Goal: Task Accomplishment & Management: Manage account settings

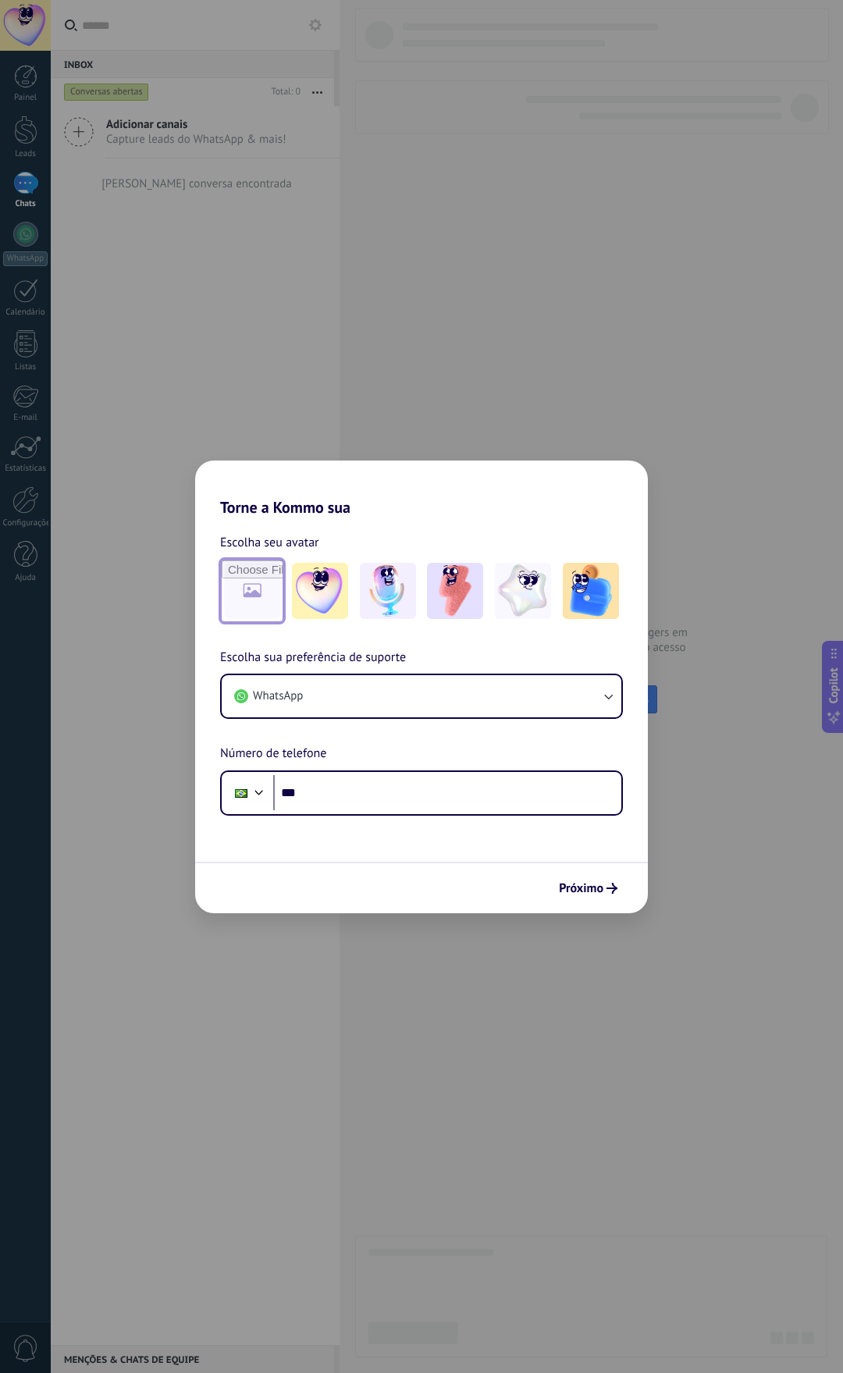
click at [246, 595] on input "file" at bounding box center [252, 591] width 61 height 61
click at [355, 700] on button "WhatsApp" at bounding box center [422, 696] width 400 height 42
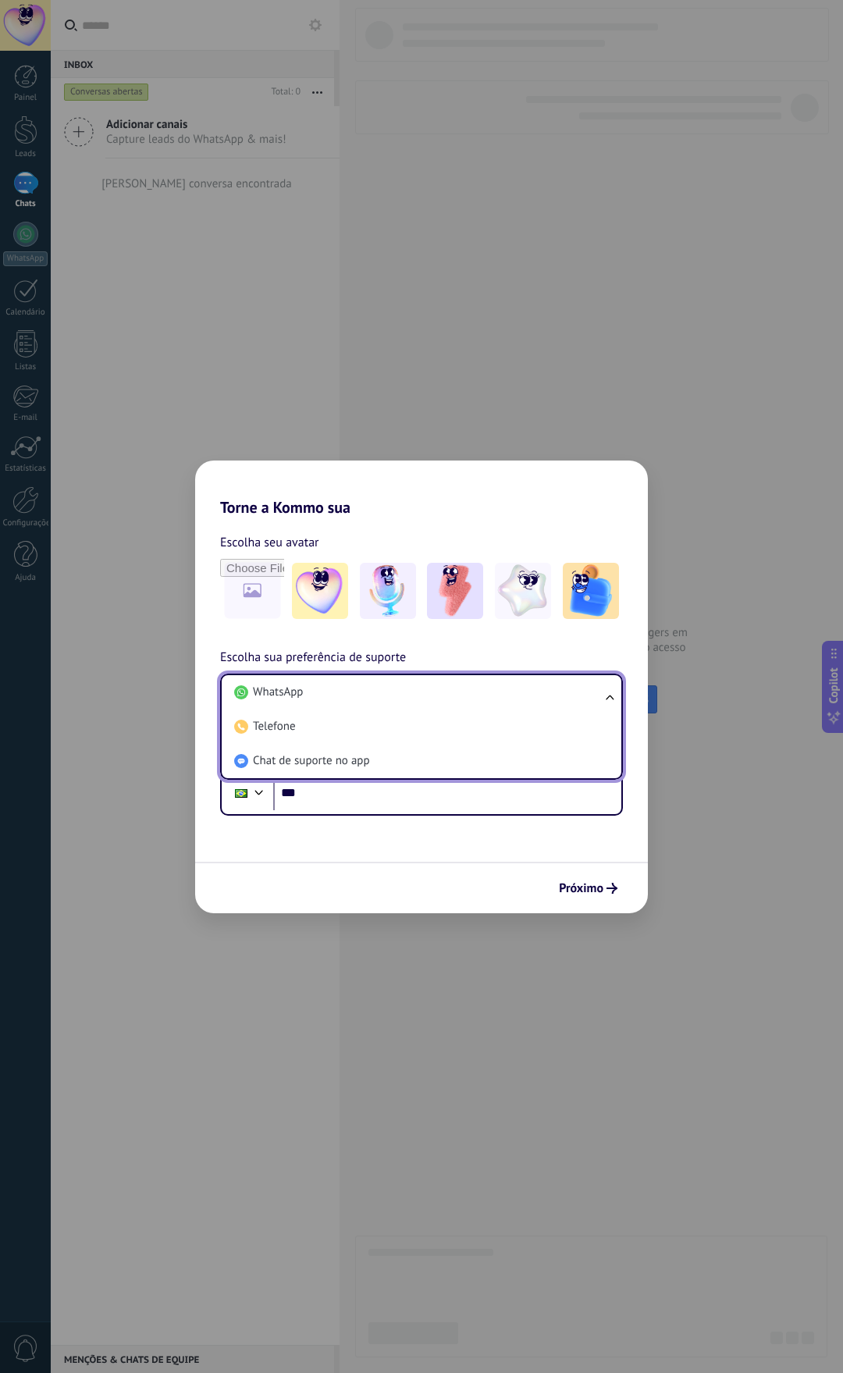
click at [355, 700] on li "WhatsApp" at bounding box center [418, 692] width 381 height 34
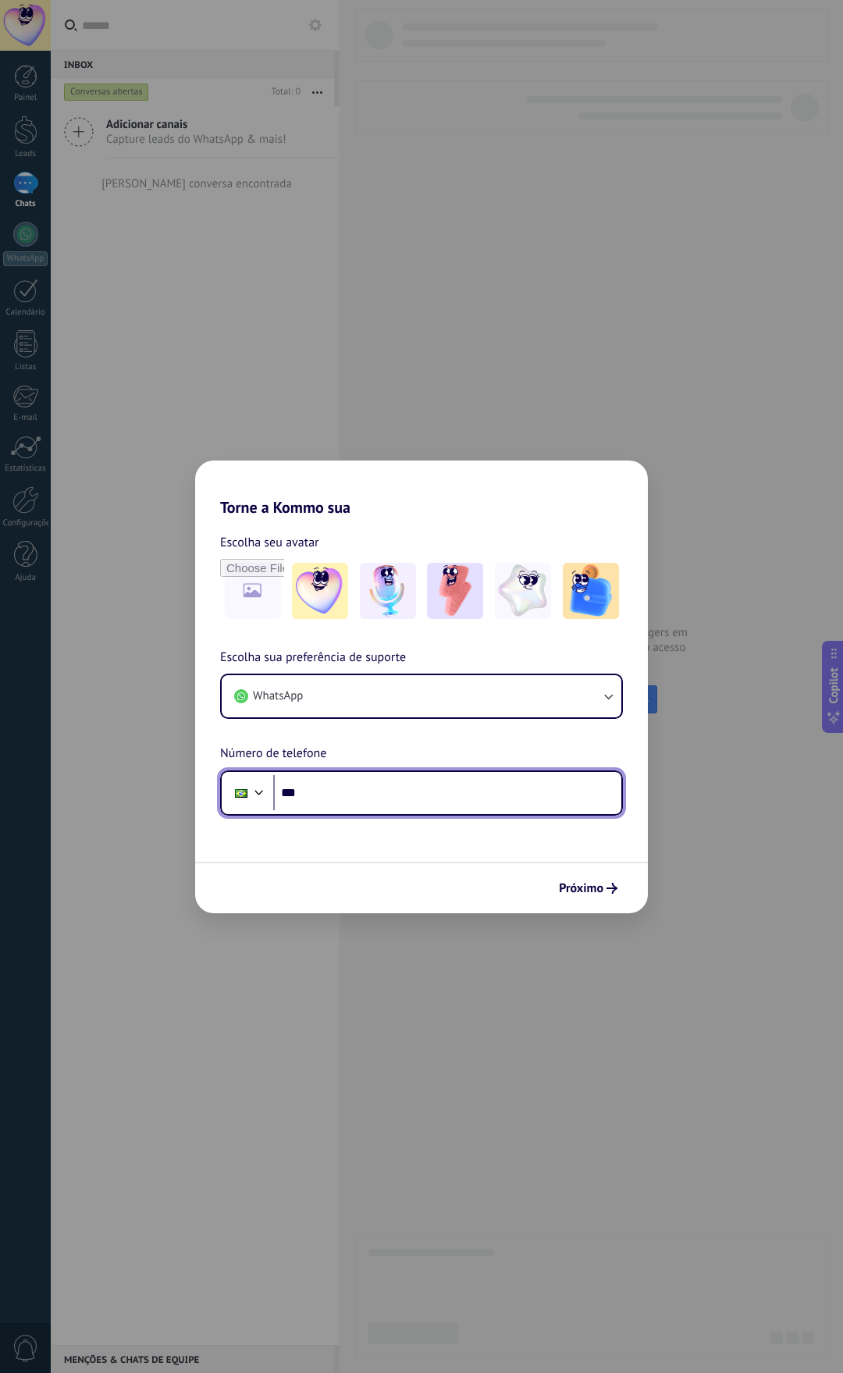
click at [354, 801] on input "***" at bounding box center [447, 793] width 348 height 36
type input "**********"
click at [582, 886] on span "Próximo" at bounding box center [581, 888] width 44 height 11
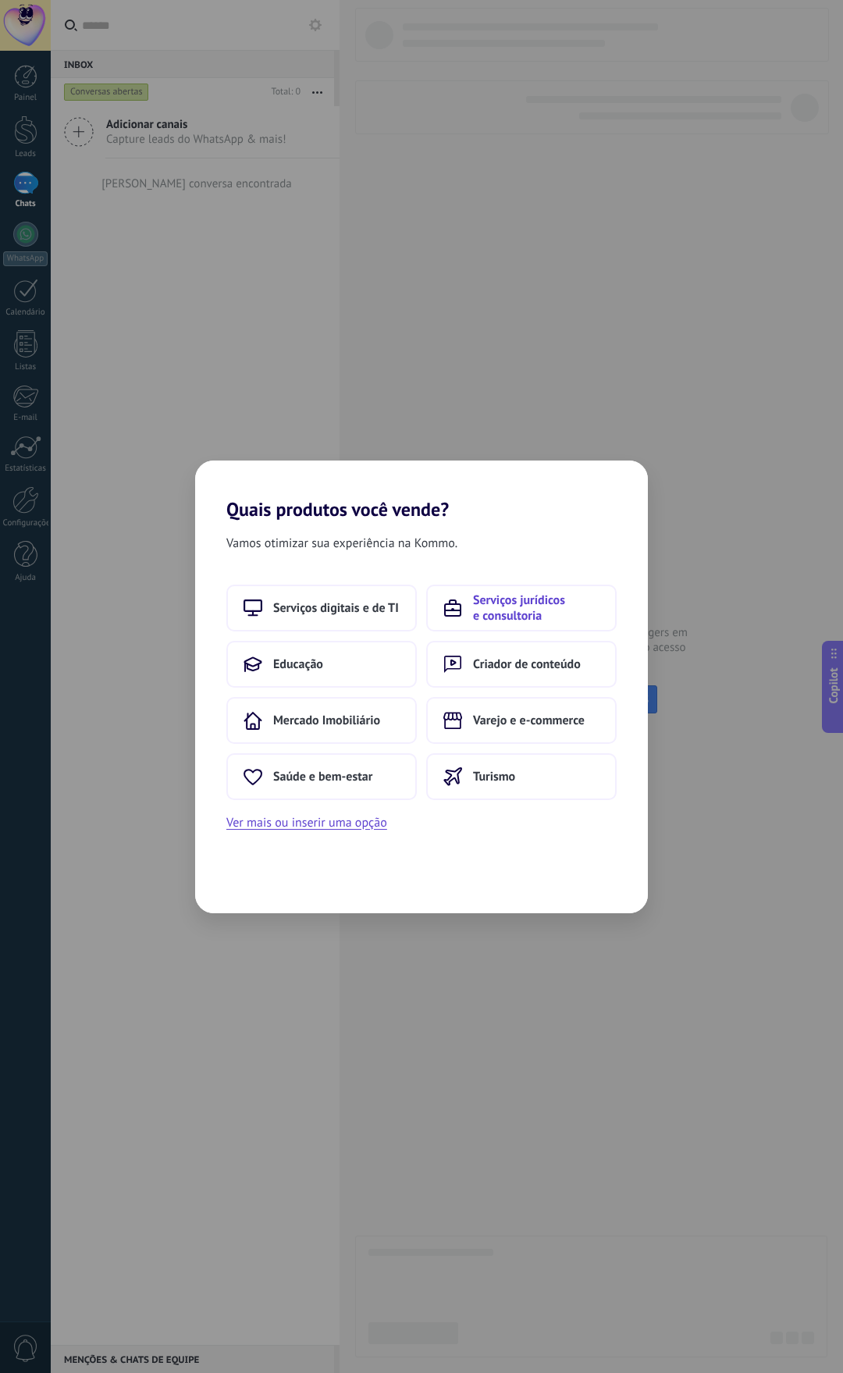
click at [526, 611] on span "Serviços jurídicos e consultoria" at bounding box center [536, 608] width 126 height 31
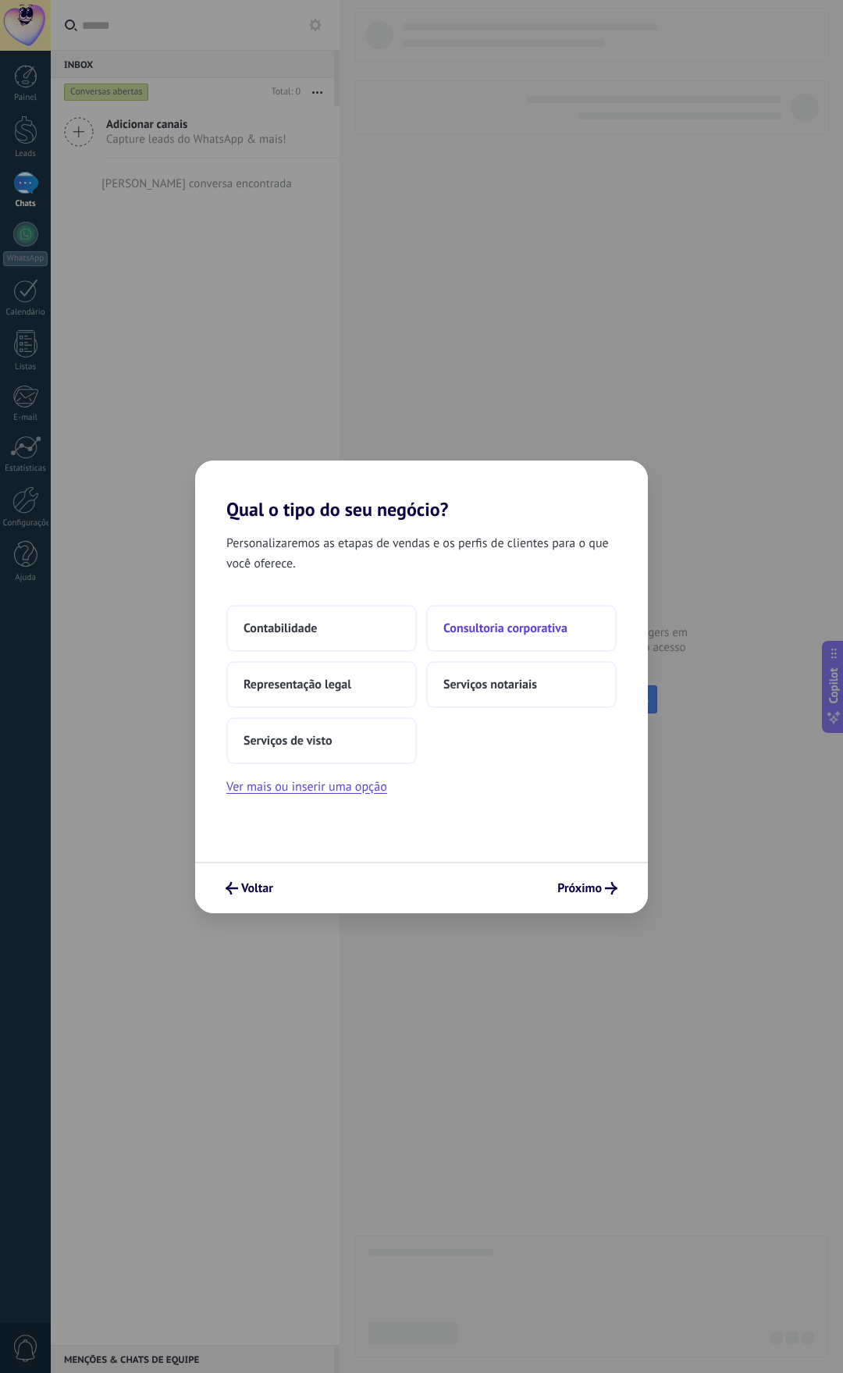
click at [489, 638] on button "Consultoria corporativa" at bounding box center [521, 628] width 190 height 47
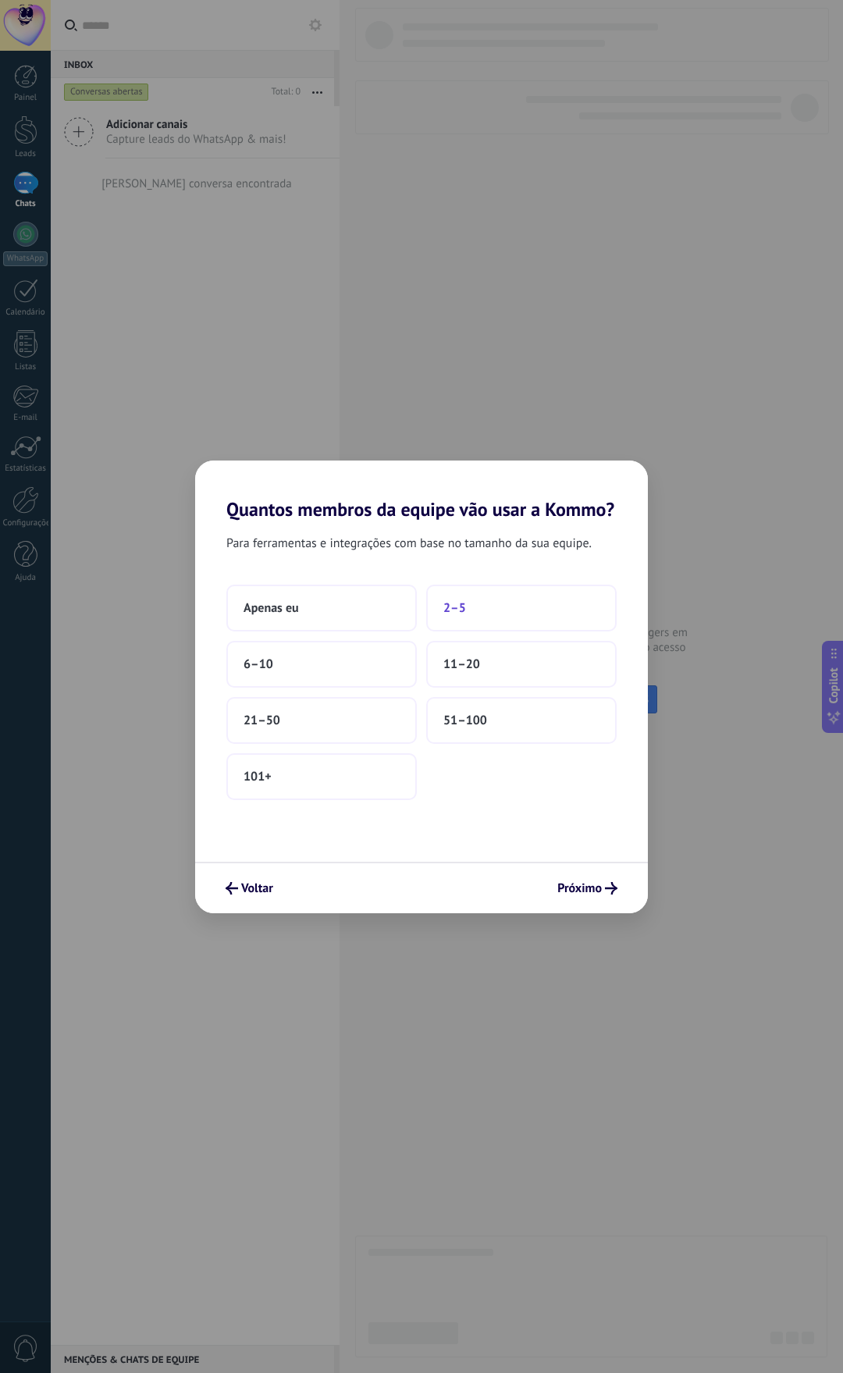
click at [479, 601] on button "2–5" at bounding box center [521, 608] width 190 height 47
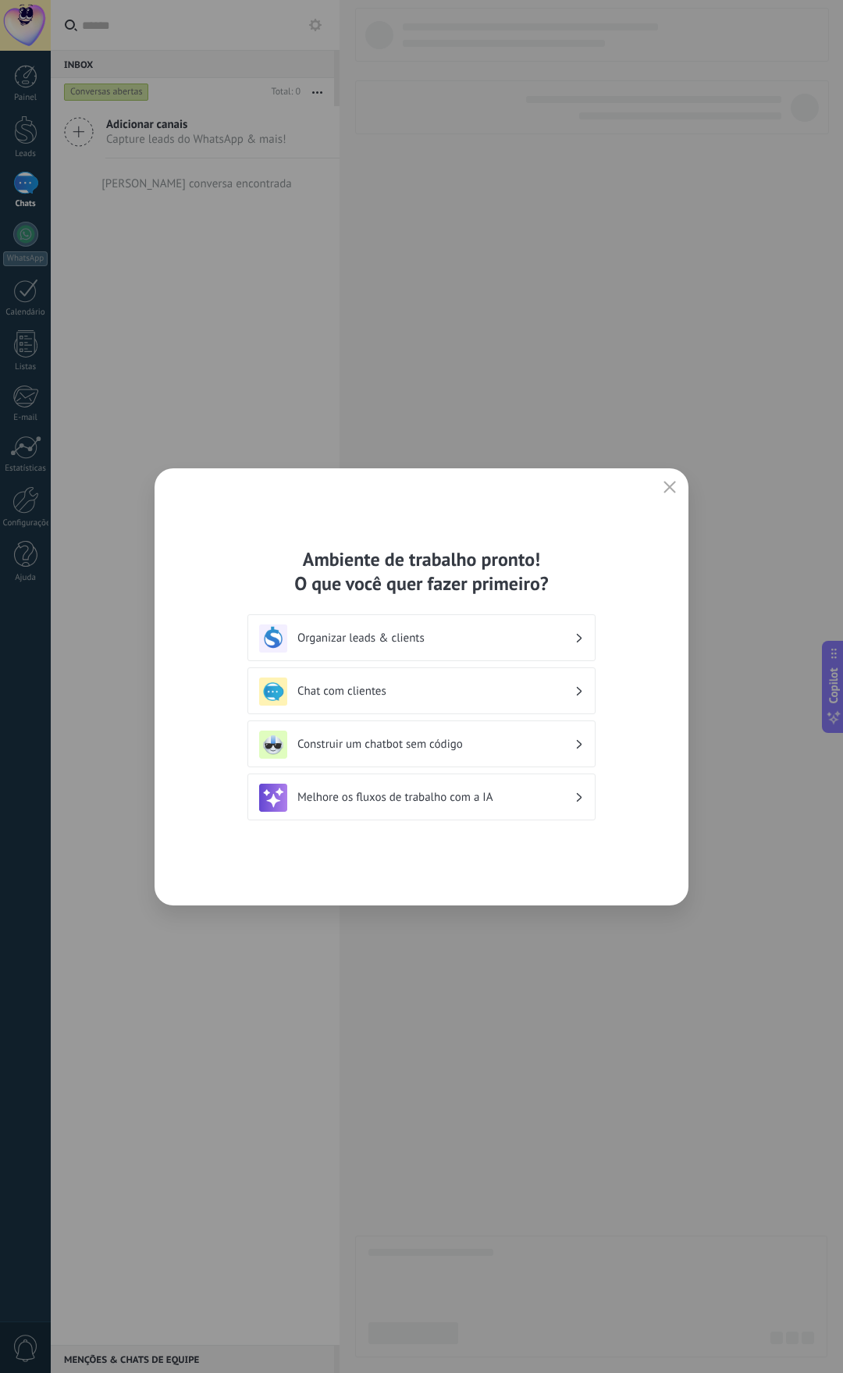
click at [422, 635] on h3 "Organizar leads & clients" at bounding box center [435, 638] width 277 height 15
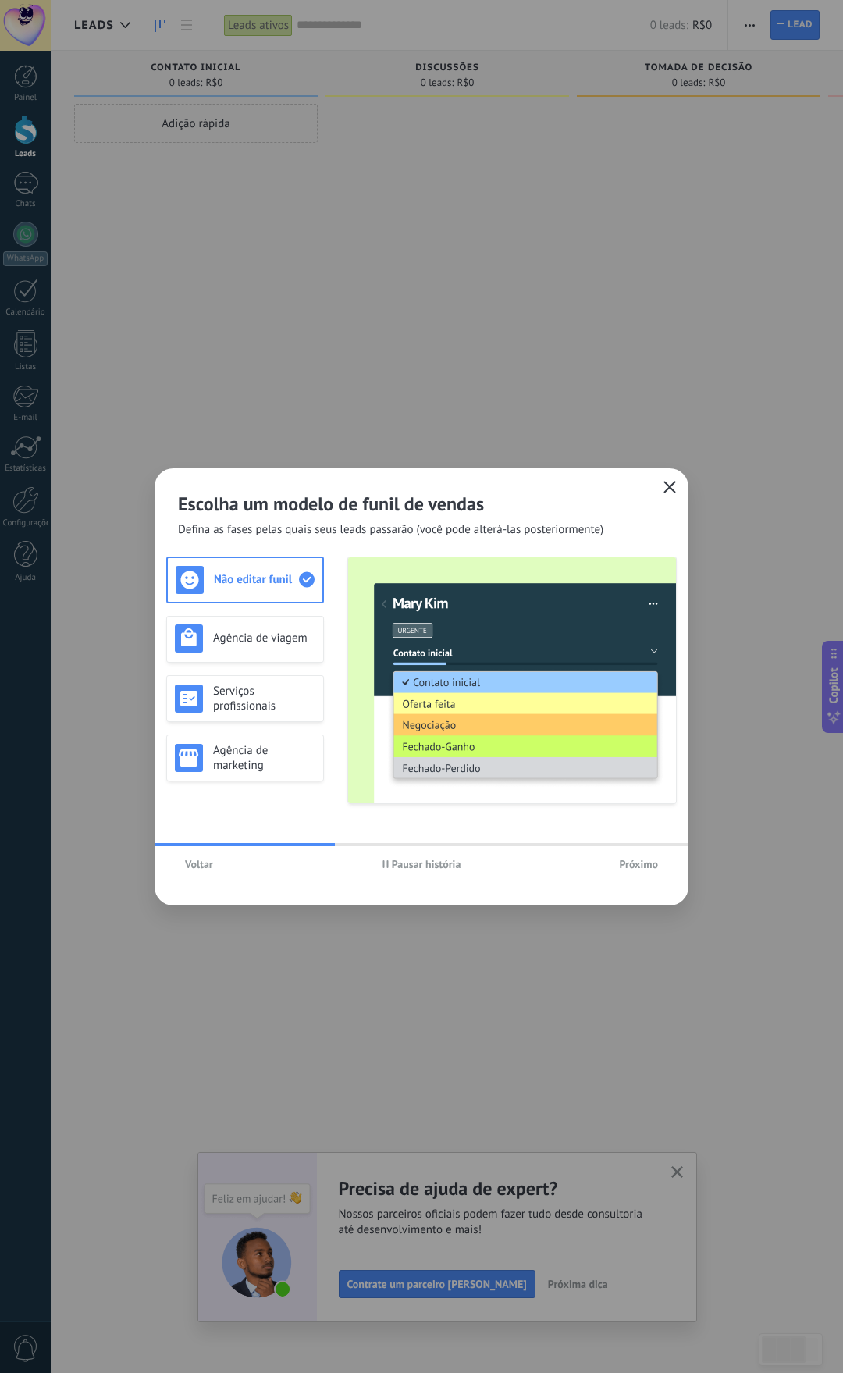
click at [671, 487] on use "button" at bounding box center [670, 487] width 12 height 12
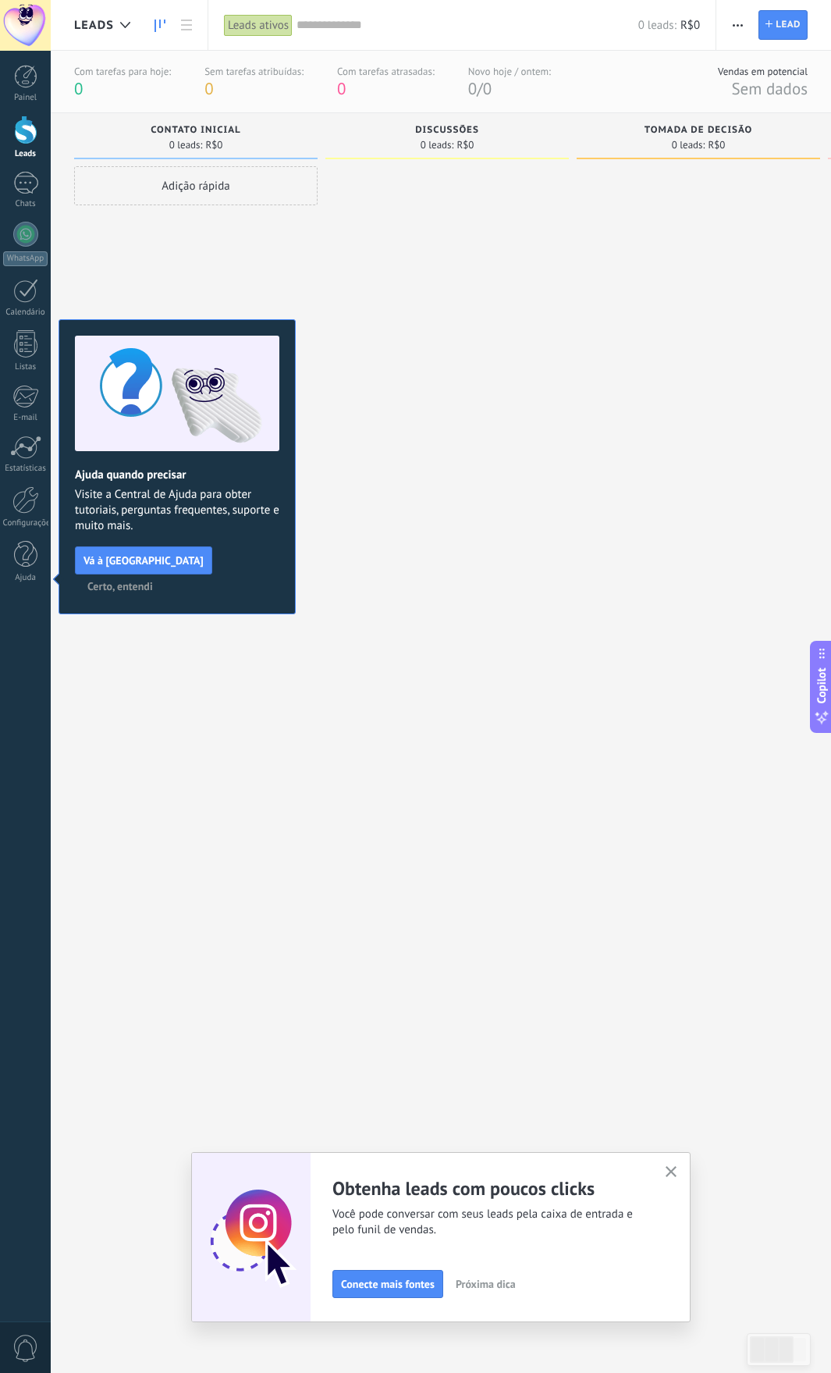
click at [504, 701] on div at bounding box center [448, 750] width 244 height 1169
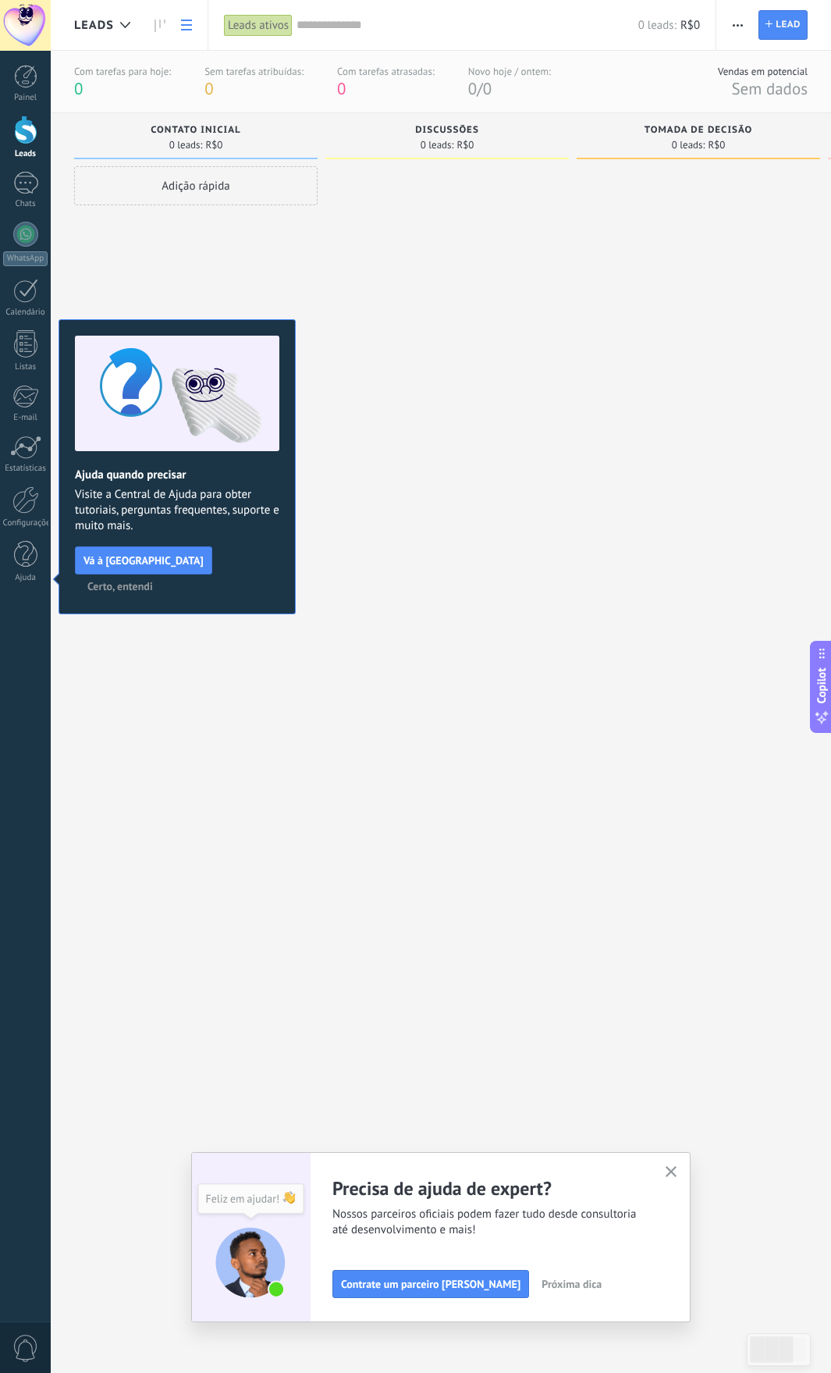
click at [192, 22] on link at bounding box center [186, 25] width 27 height 30
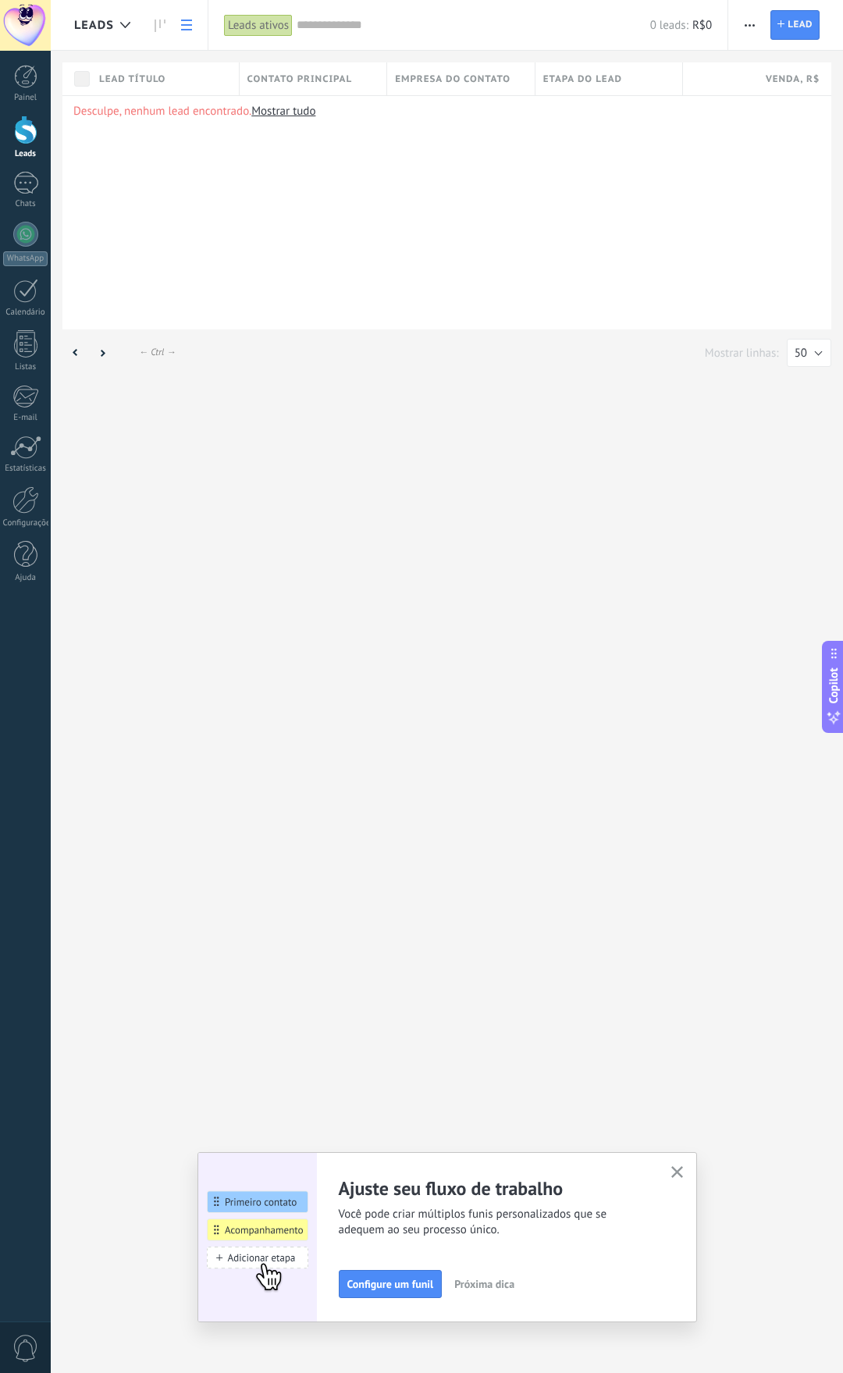
click at [678, 1170] on icon "button" at bounding box center [677, 1172] width 12 height 12
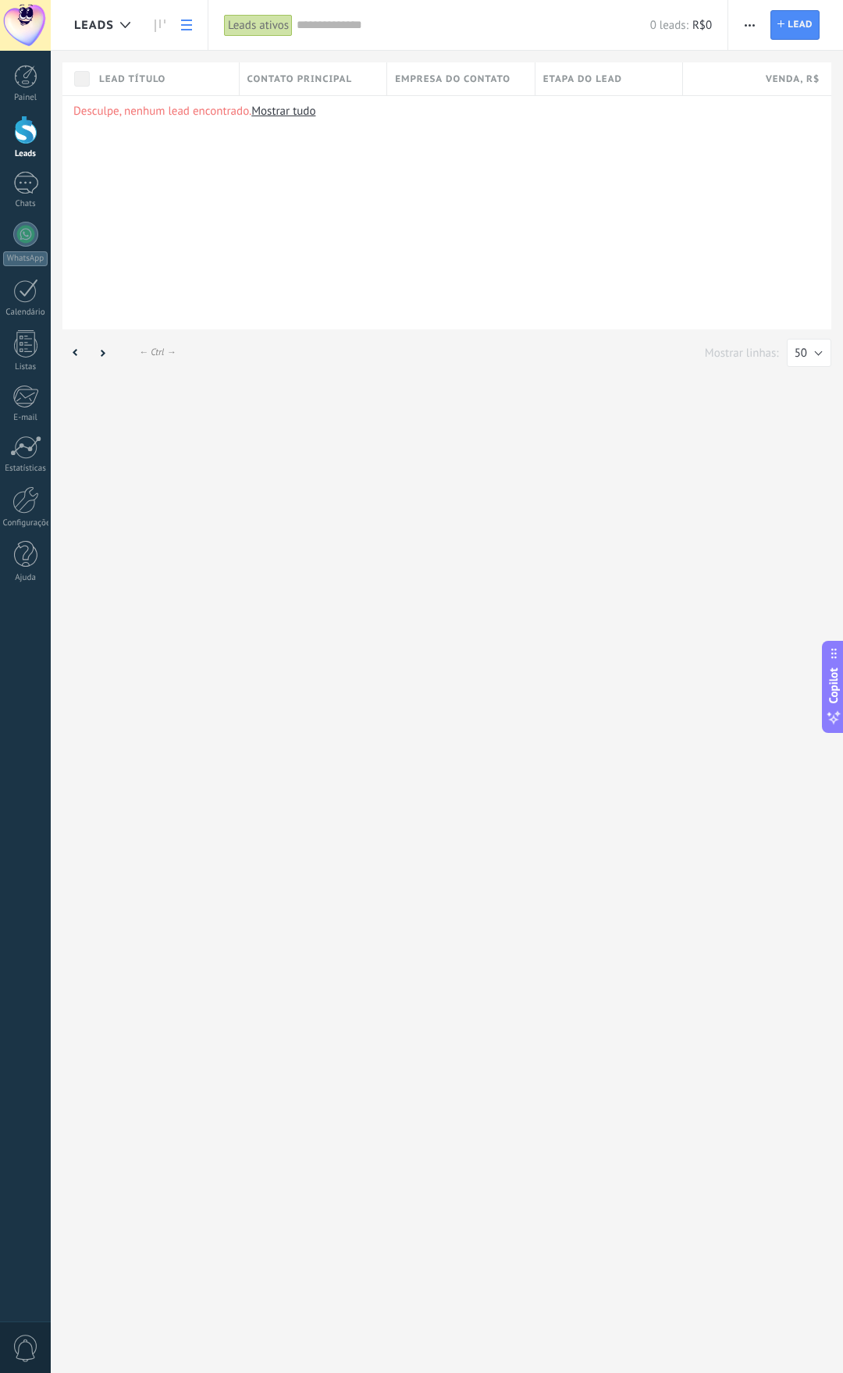
click at [102, 26] on span "Leads" at bounding box center [94, 25] width 40 height 15
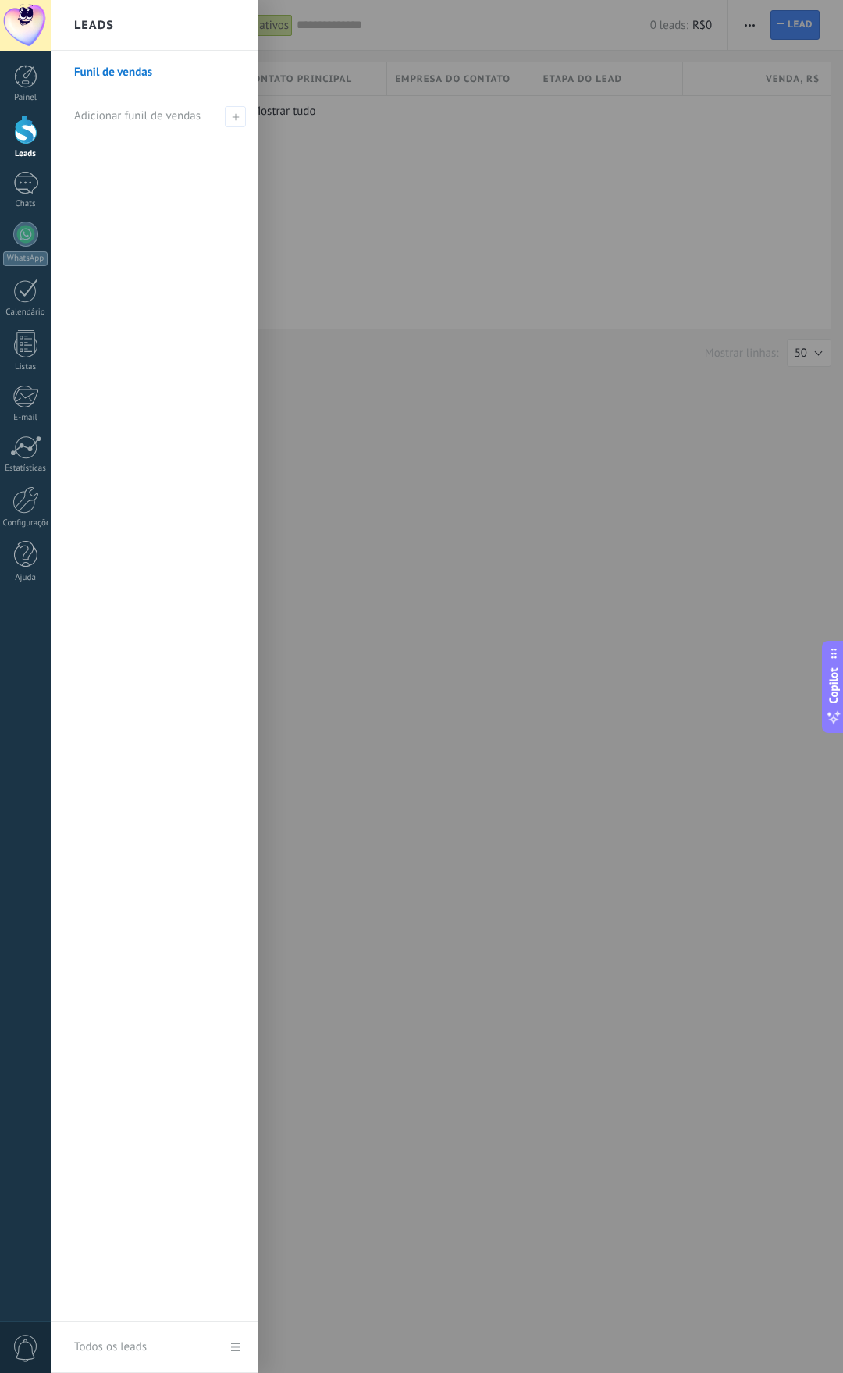
click at [116, 66] on link "Funil de vendas" at bounding box center [158, 73] width 168 height 44
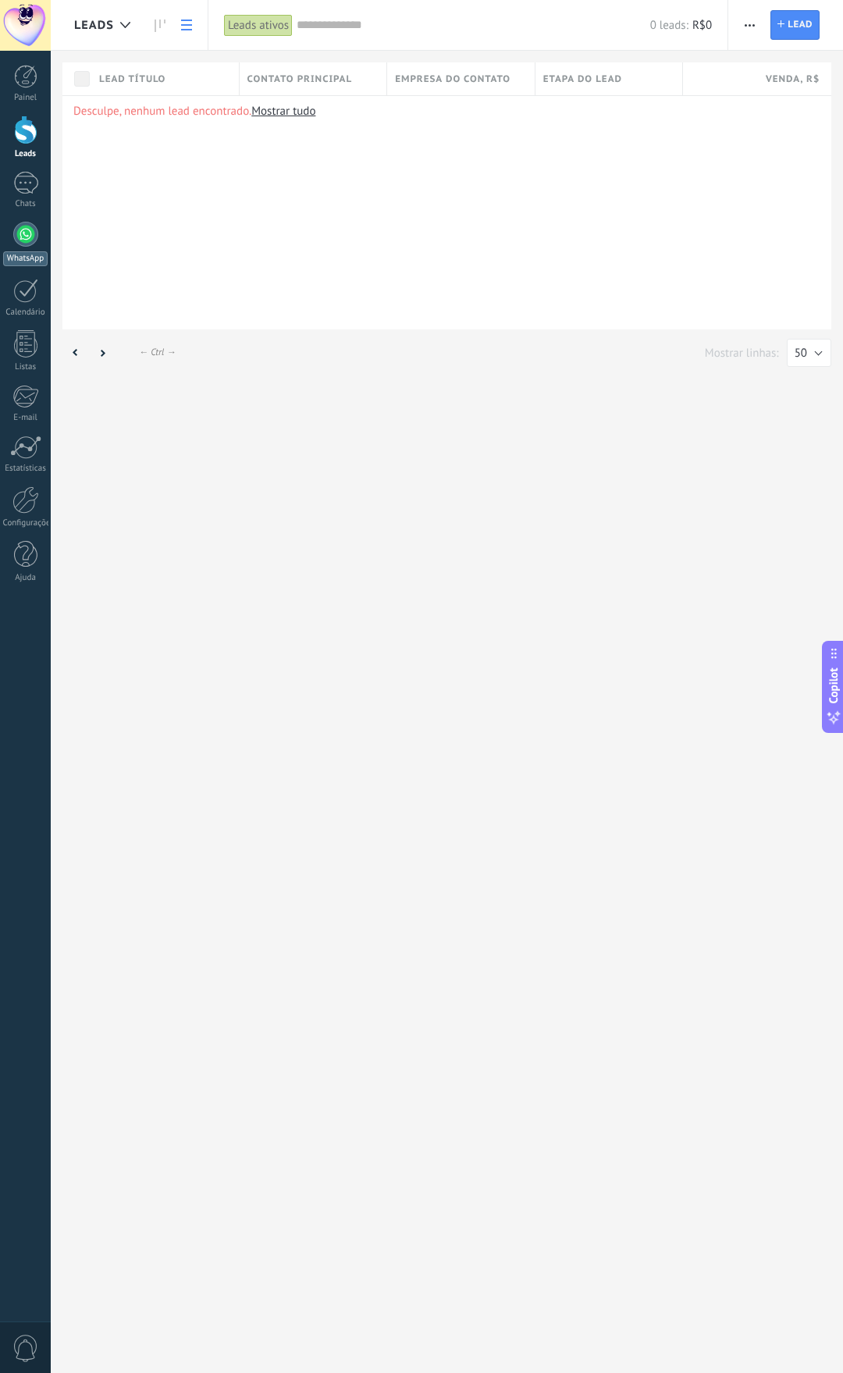
click at [27, 231] on div at bounding box center [25, 234] width 25 height 25
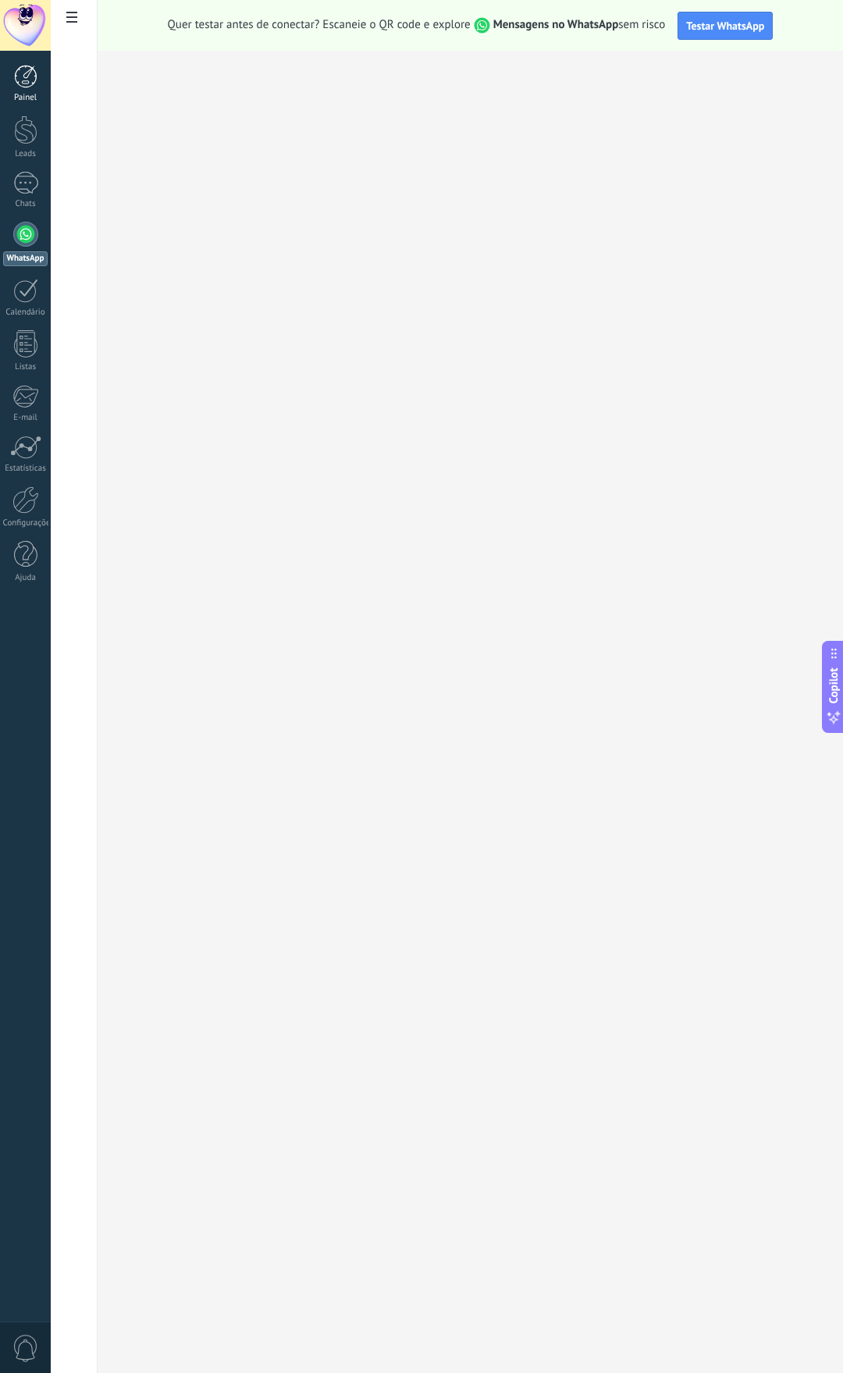
click at [37, 76] on div at bounding box center [25, 76] width 23 height 23
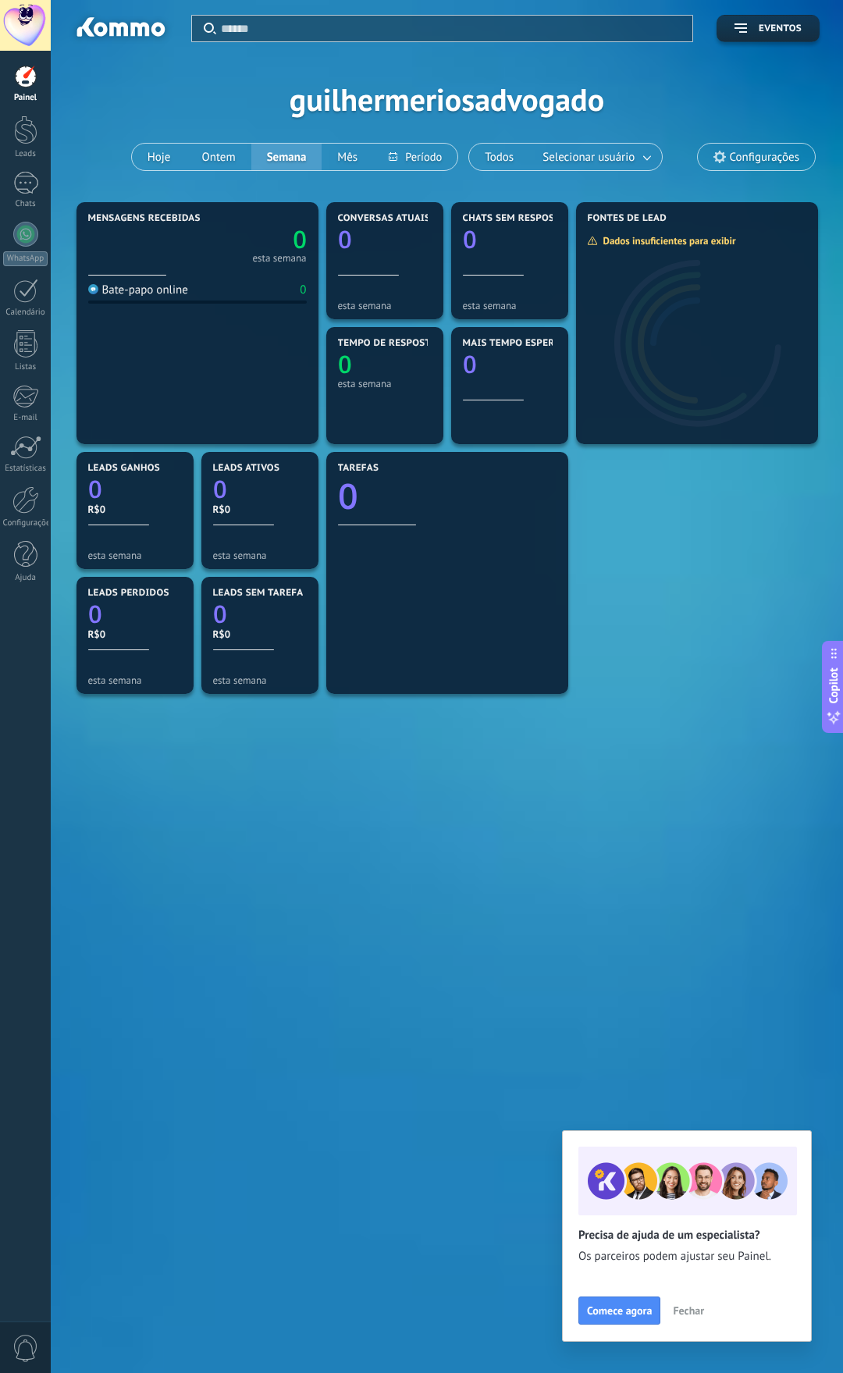
click at [752, 158] on span "Configurações" at bounding box center [764, 157] width 69 height 13
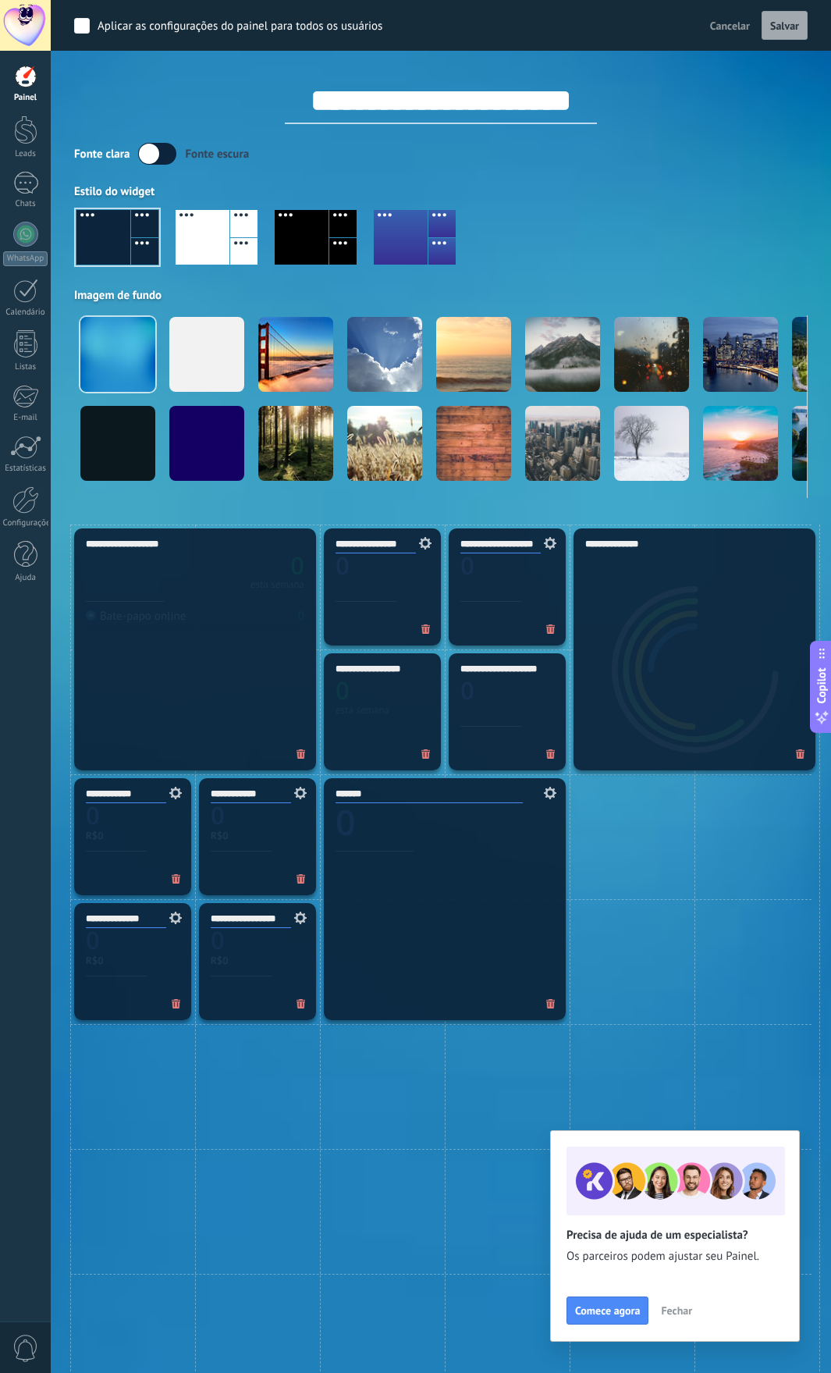
click at [535, 151] on div "Fonte clara Fonte escura" at bounding box center [441, 154] width 734 height 22
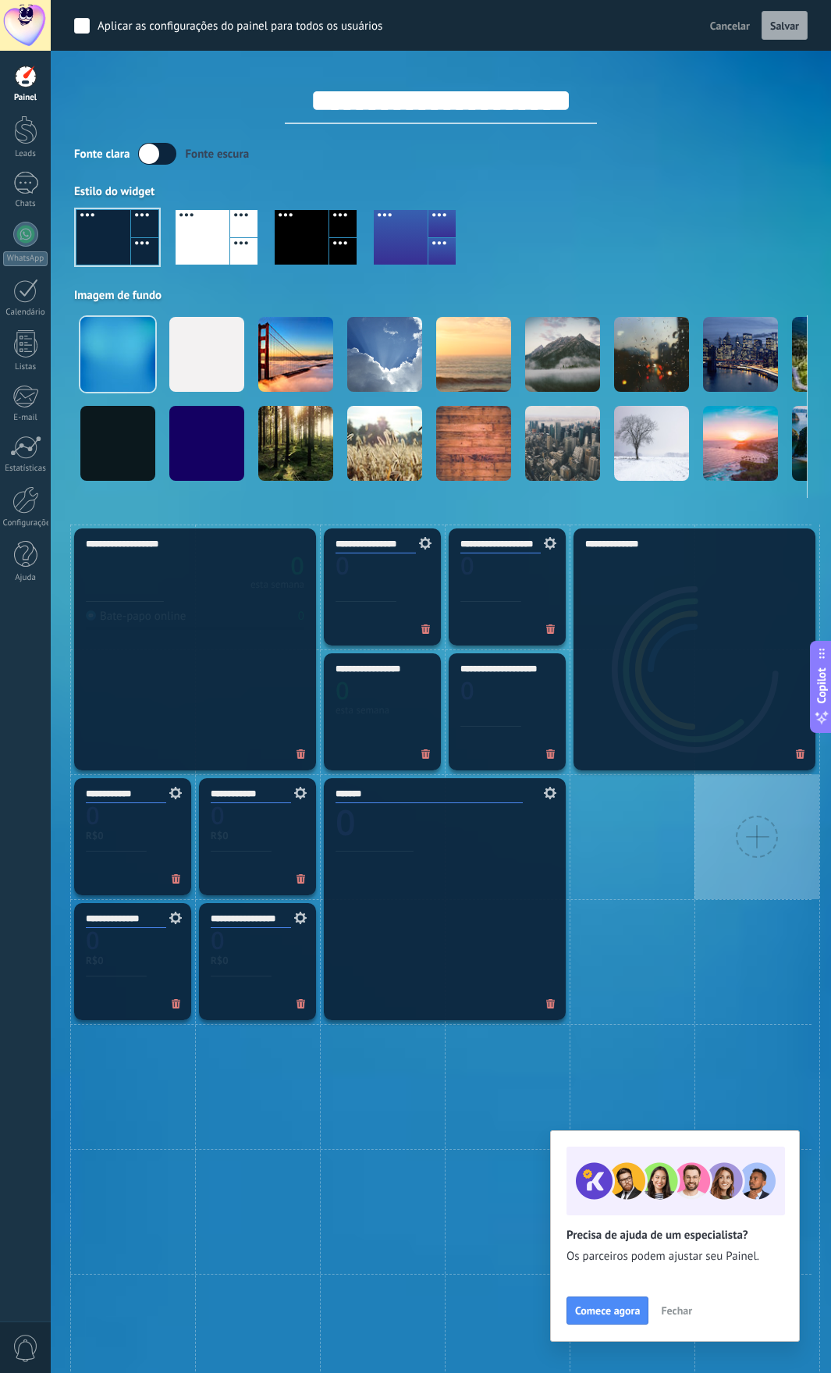
click at [716, 878] on div at bounding box center [757, 836] width 125 height 125
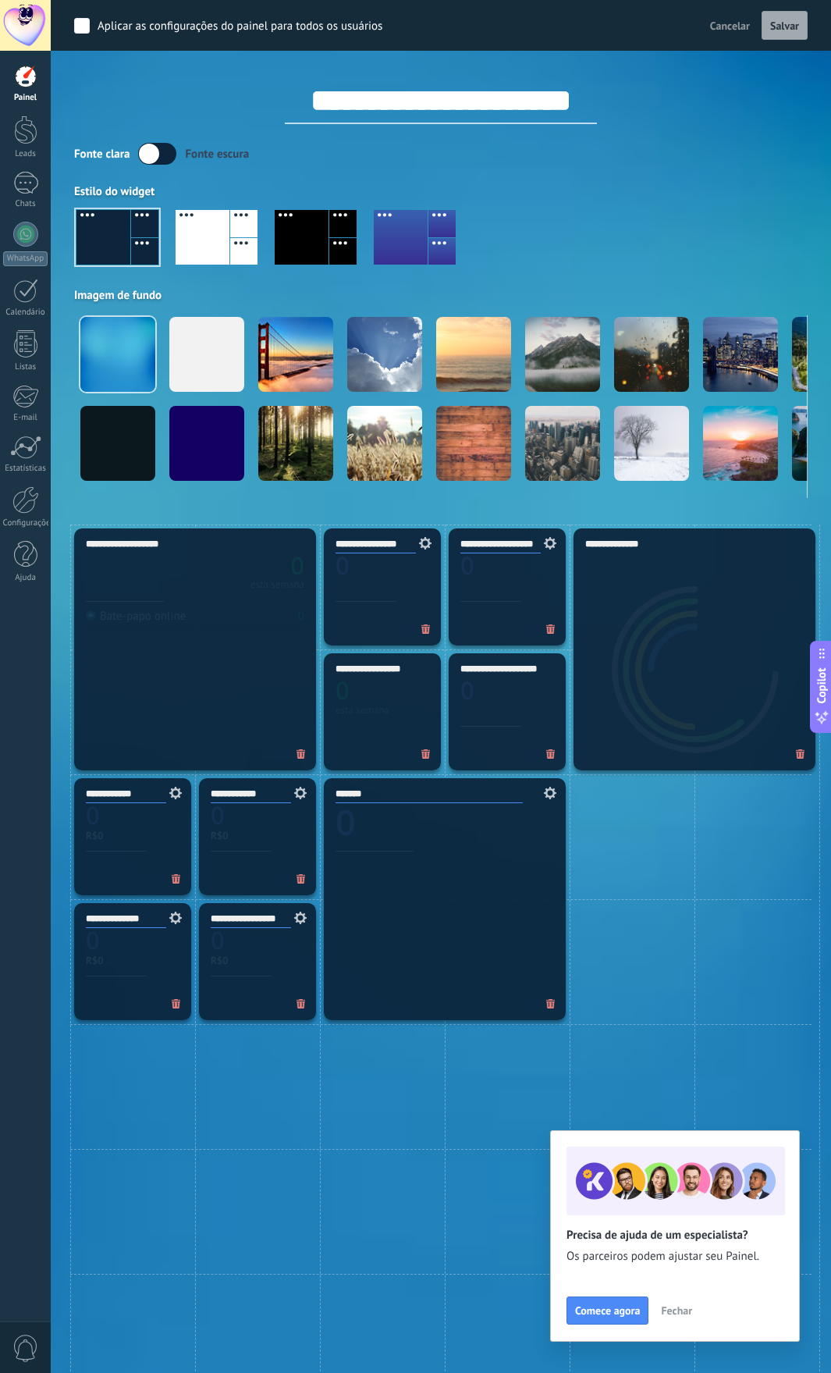
click at [674, 1313] on span "Fechar" at bounding box center [676, 1310] width 31 height 11
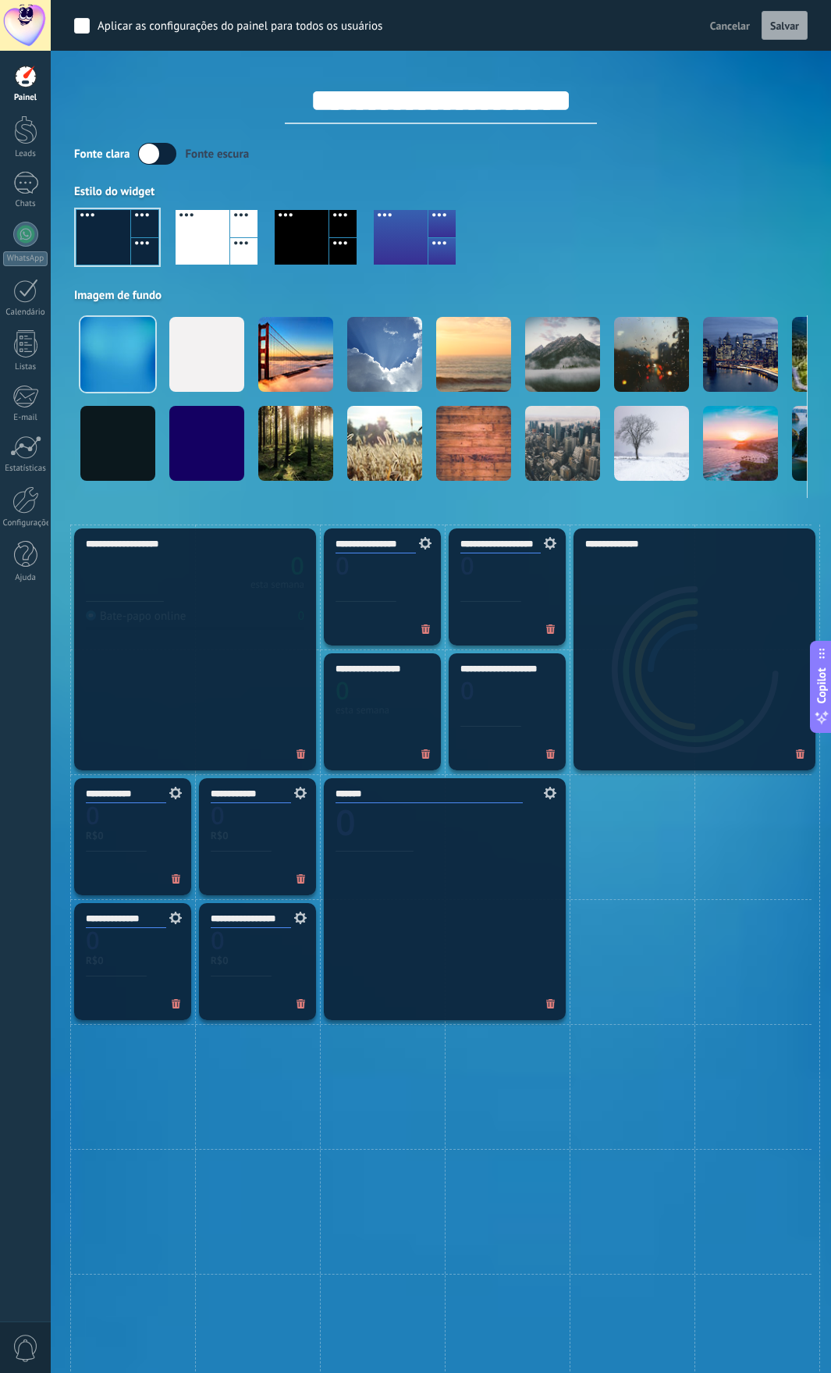
drag, startPoint x: 418, startPoint y: 104, endPoint x: 602, endPoint y: 110, distance: 184.3
click at [596, 106] on input "**********" at bounding box center [441, 100] width 312 height 47
click at [569, 200] on div at bounding box center [441, 243] width 734 height 89
drag, startPoint x: 290, startPoint y: 105, endPoint x: 603, endPoint y: 101, distance: 313.1
click at [597, 101] on input "**********" at bounding box center [441, 100] width 312 height 47
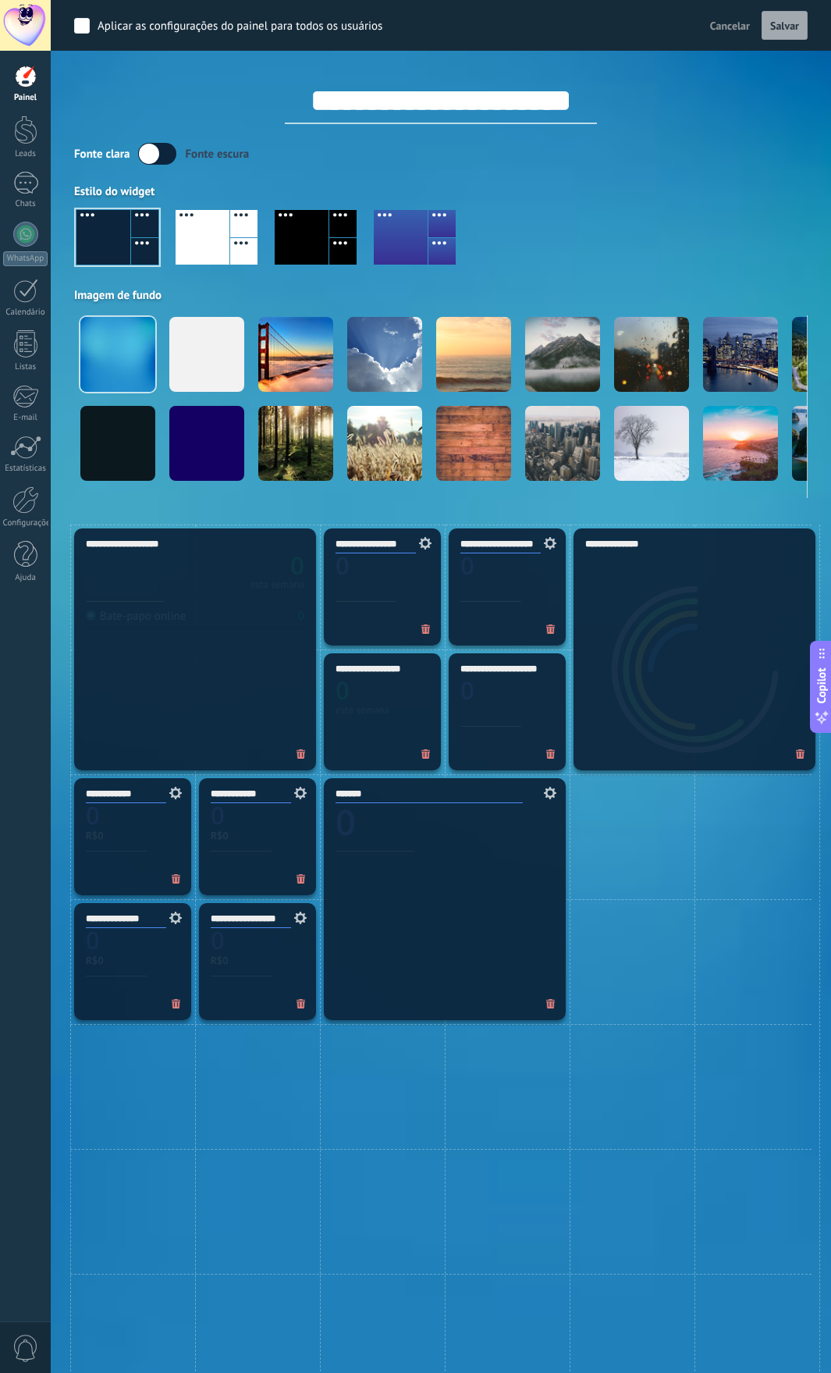
click at [627, 164] on div "Fonte clara Fonte escura" at bounding box center [441, 154] width 734 height 22
click at [159, 155] on label at bounding box center [157, 154] width 38 height 22
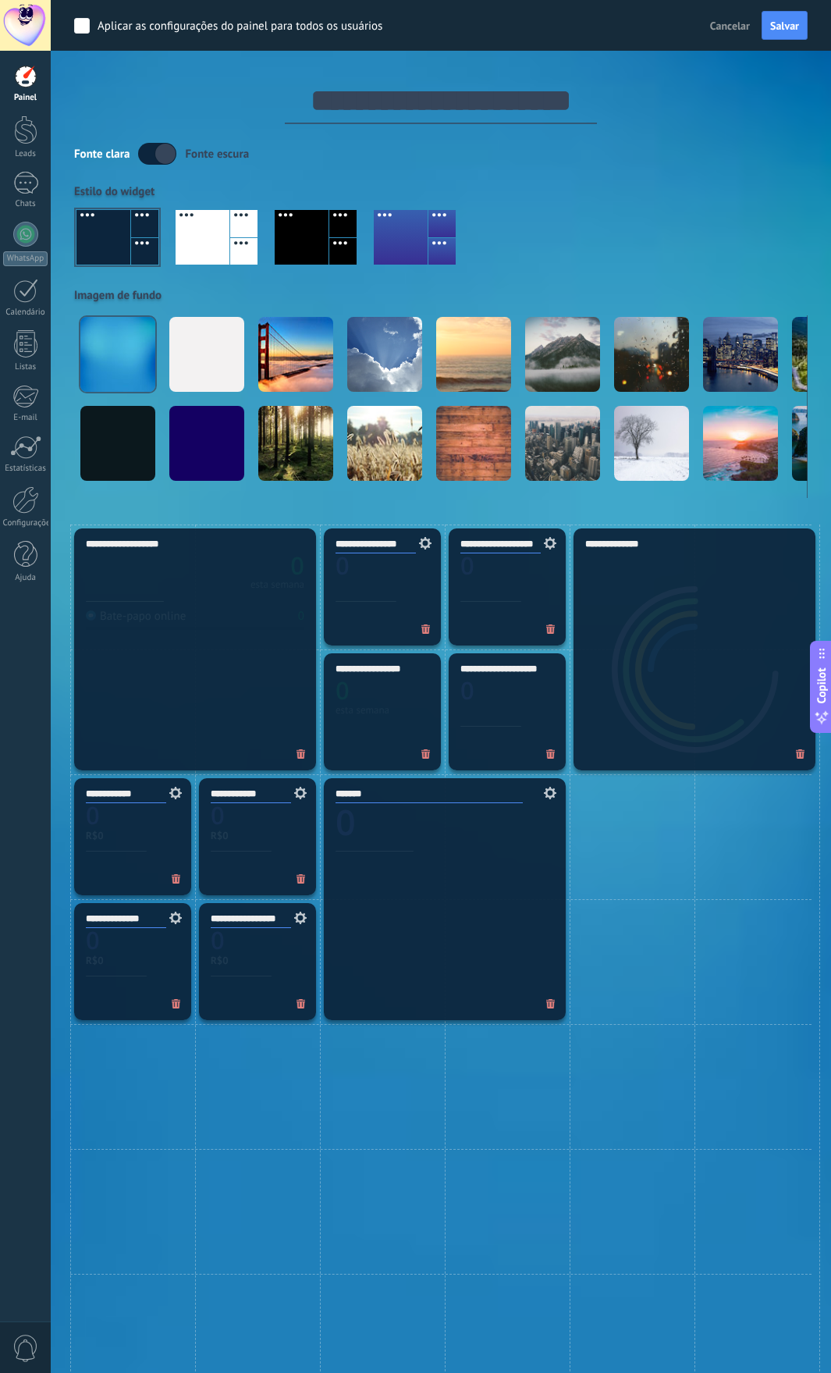
click at [166, 155] on label at bounding box center [157, 154] width 38 height 22
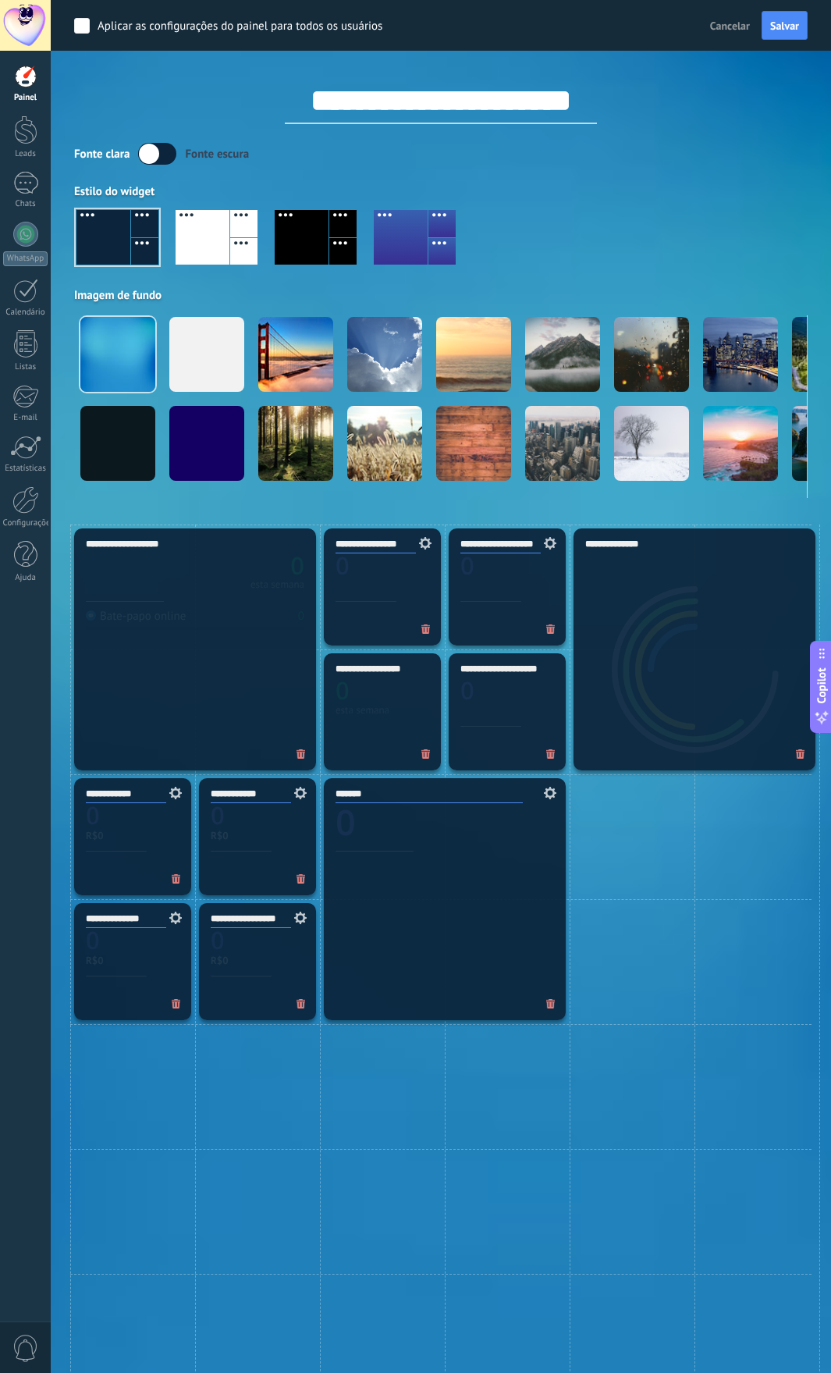
click at [158, 155] on label at bounding box center [157, 154] width 38 height 22
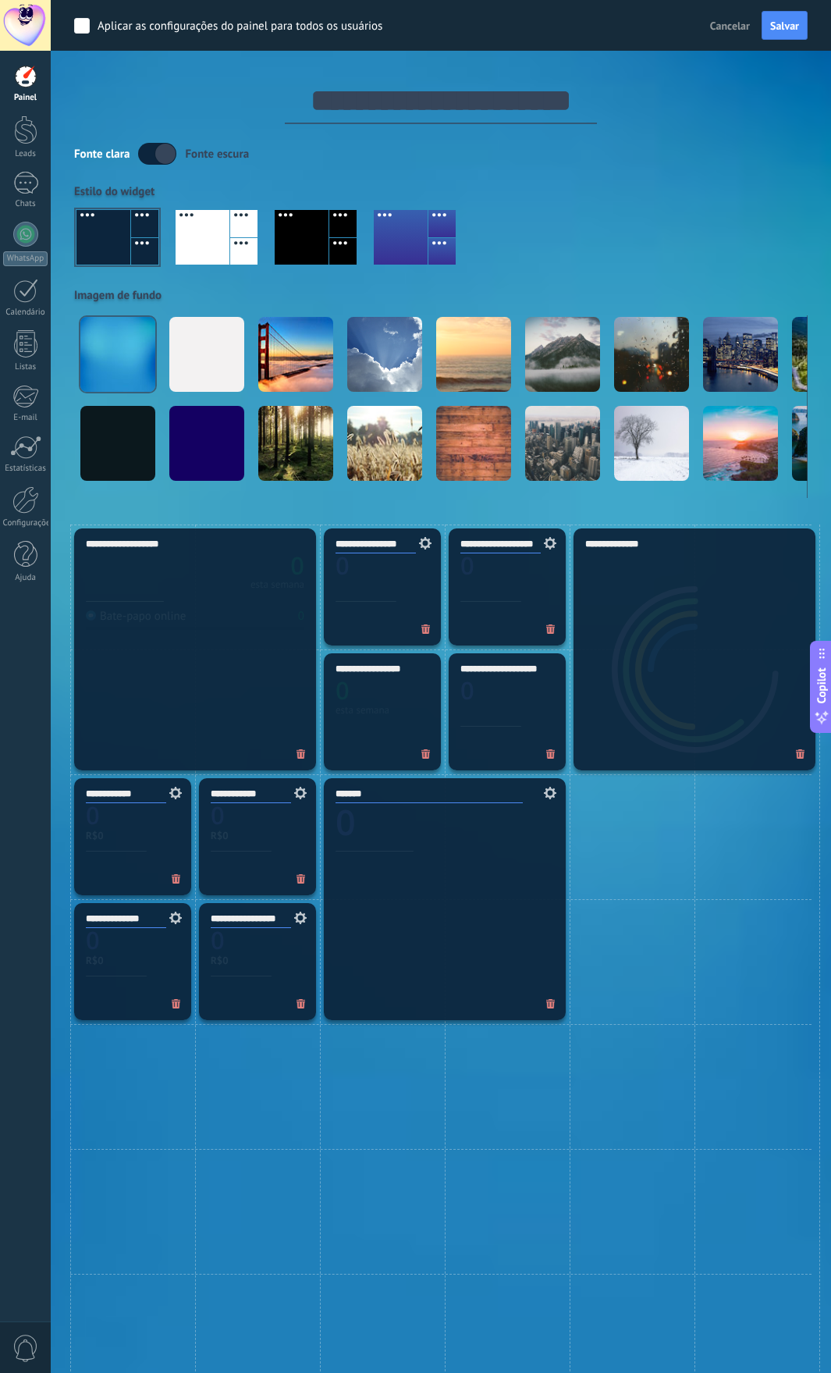
click at [158, 144] on label at bounding box center [157, 154] width 38 height 22
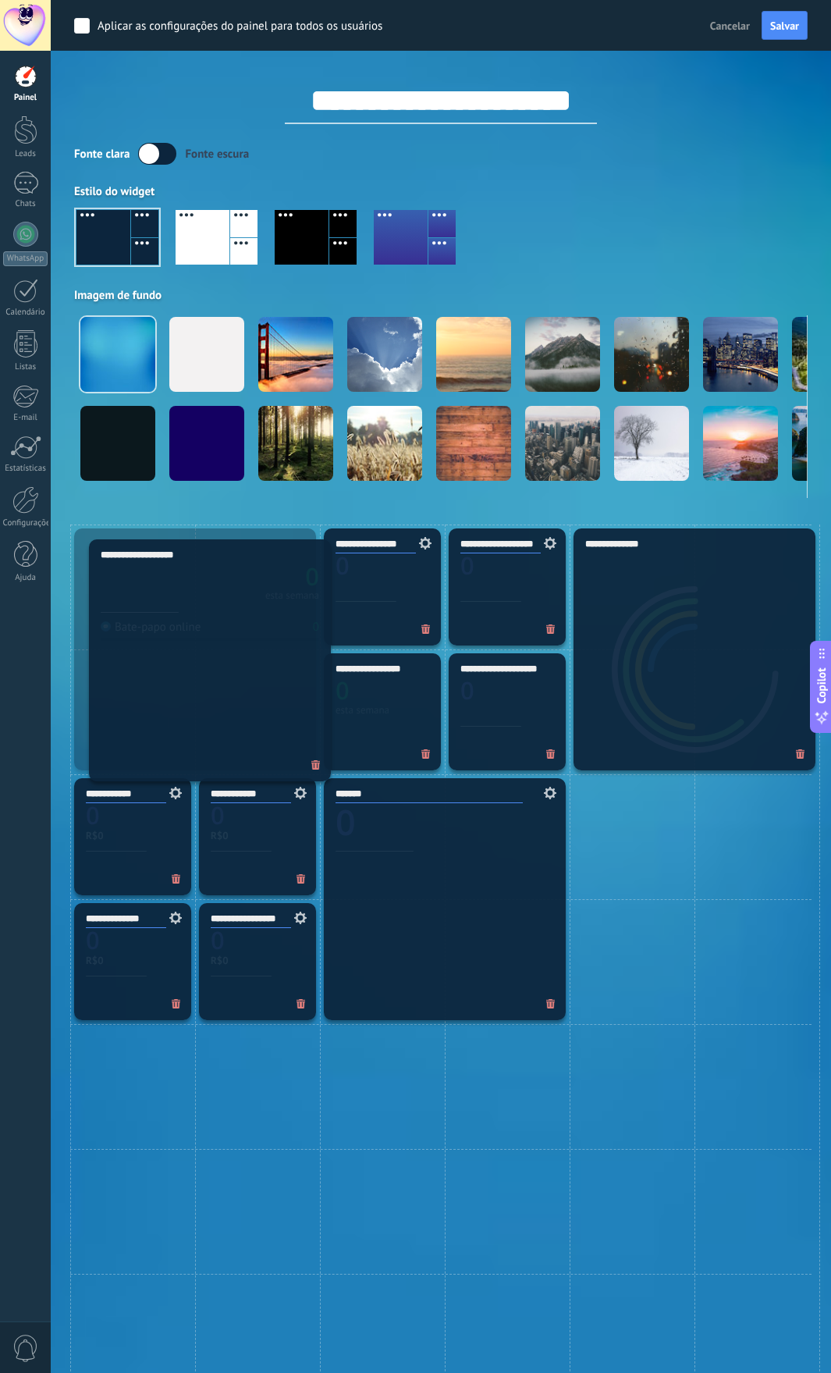
drag, startPoint x: 172, startPoint y: 685, endPoint x: 203, endPoint y: 704, distance: 36.8
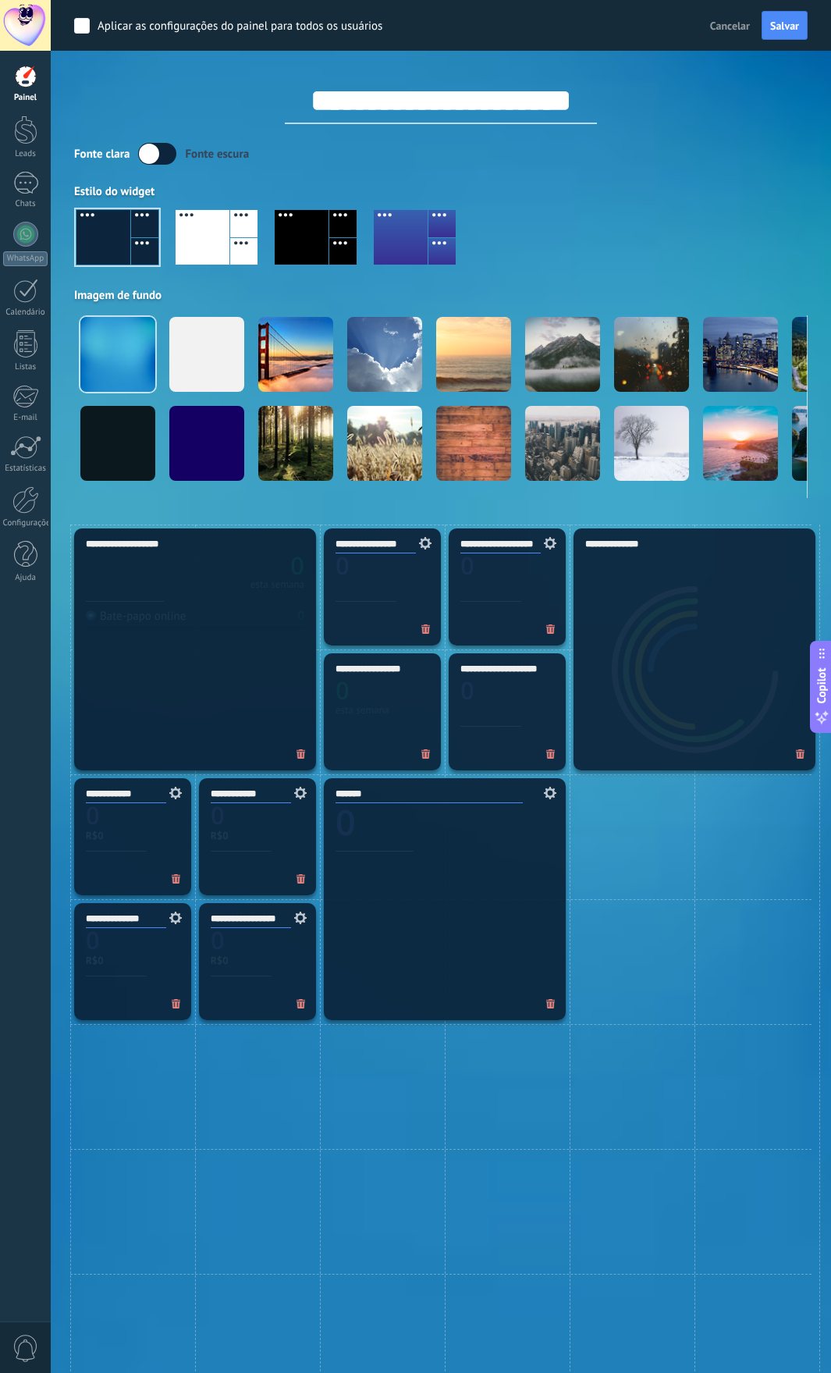
drag, startPoint x: 204, startPoint y: 703, endPoint x: 180, endPoint y: 635, distance: 71.8
click at [788, 25] on span "Salvar" at bounding box center [785, 25] width 29 height 11
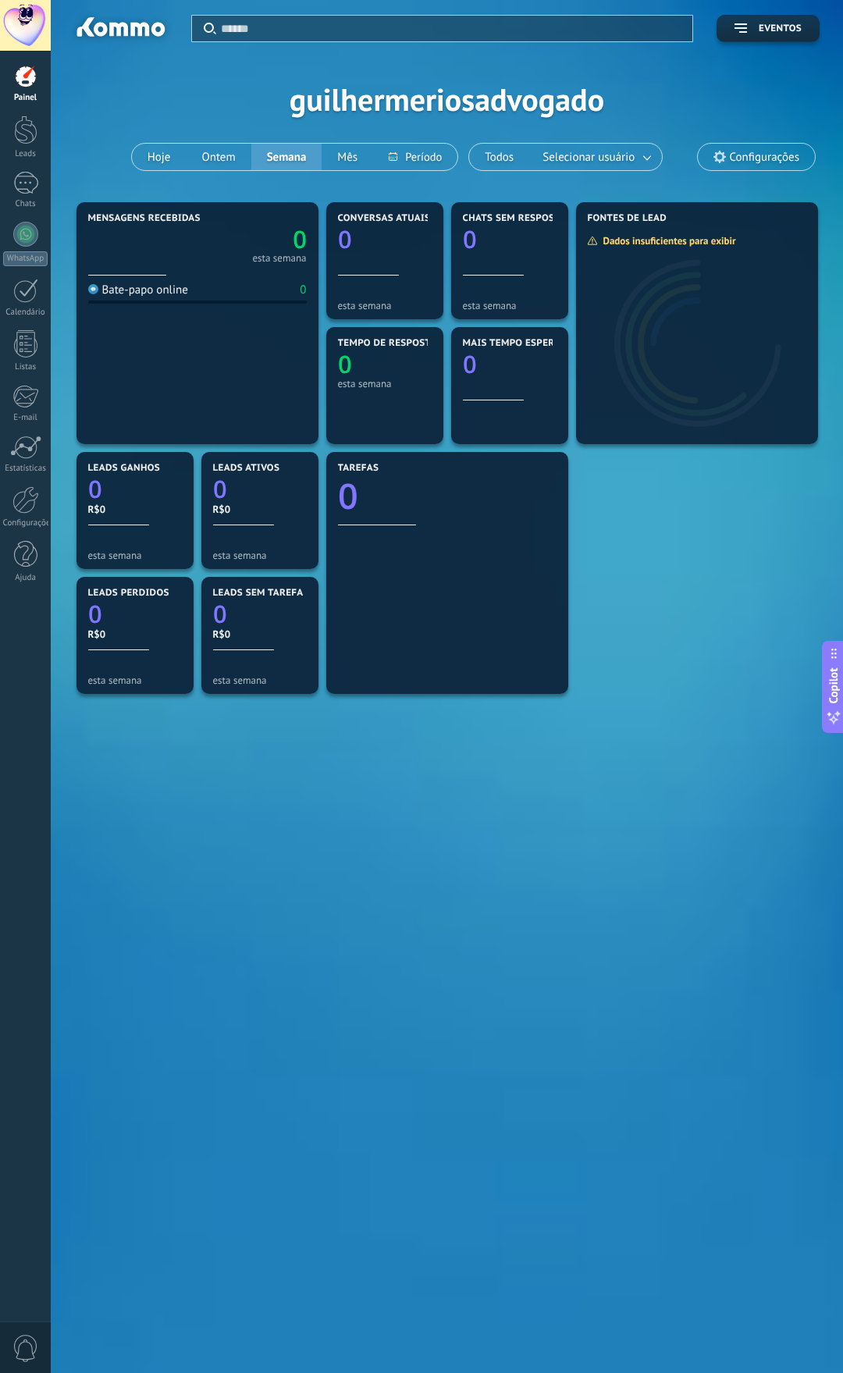
click at [733, 594] on div "Mensagens recebidas 0 esta semana Bate-papo online 0 Conversas atuais 0 esta se…" at bounding box center [447, 510] width 749 height 625
